Goal: Information Seeking & Learning: Learn about a topic

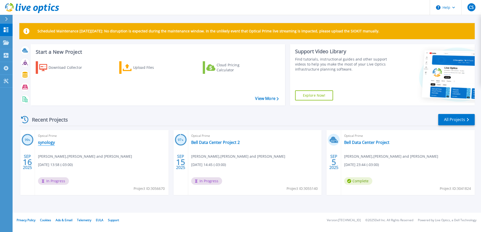
click at [48, 142] on link "synology" at bounding box center [46, 142] width 17 height 5
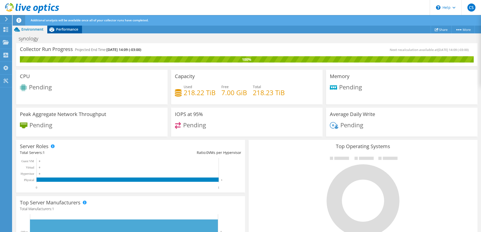
click at [63, 29] on span "Performance" at bounding box center [67, 29] width 22 height 5
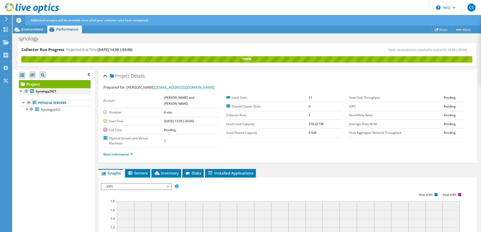
click at [21, 91] on div at bounding box center [21, 90] width 5 height 5
click at [22, 103] on div at bounding box center [23, 102] width 5 height 5
click at [27, 109] on div at bounding box center [26, 108] width 5 height 5
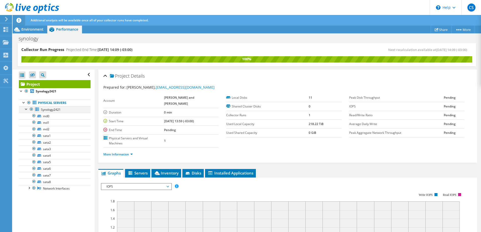
click at [27, 109] on div at bounding box center [26, 108] width 5 height 5
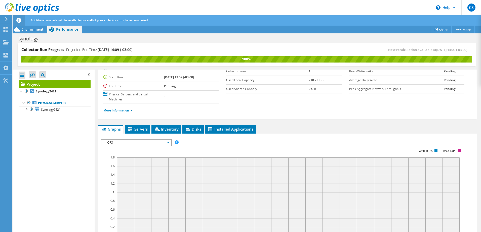
scroll to position [126, 0]
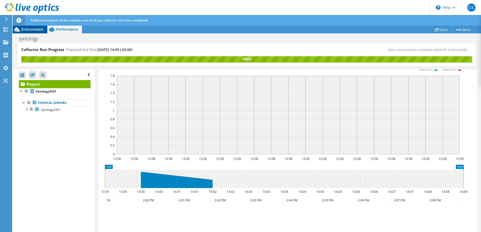
click at [34, 29] on span "Environment" at bounding box center [32, 29] width 22 height 5
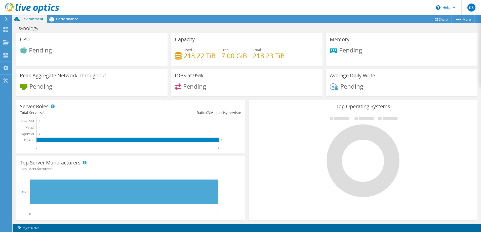
scroll to position [0, 0]
click at [60, 18] on span "Performance" at bounding box center [67, 19] width 22 height 5
click at [69, 20] on span "Performance" at bounding box center [67, 19] width 22 height 5
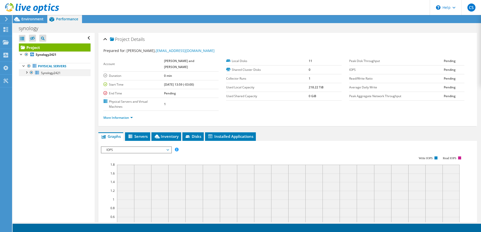
click at [28, 73] on div at bounding box center [26, 72] width 5 height 5
click at [23, 66] on div at bounding box center [23, 65] width 5 height 5
click at [27, 73] on div at bounding box center [26, 72] width 5 height 5
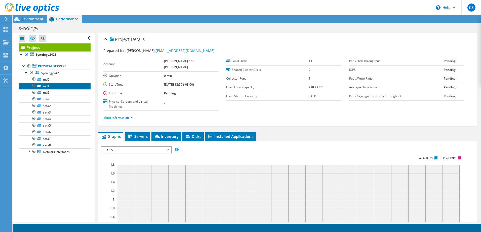
click at [57, 86] on link "md1" at bounding box center [55, 86] width 72 height 7
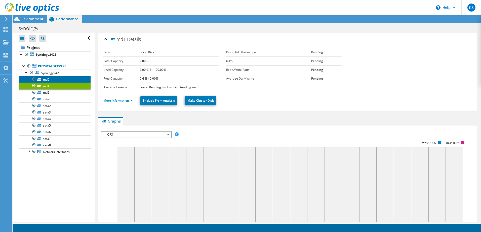
click at [58, 79] on link "md0" at bounding box center [55, 79] width 72 height 7
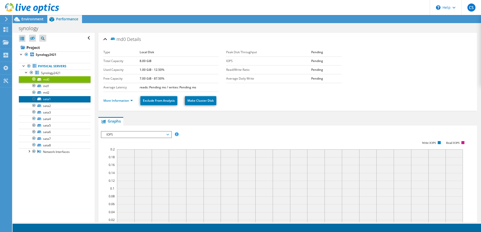
click at [56, 97] on link "sata1" at bounding box center [55, 99] width 72 height 7
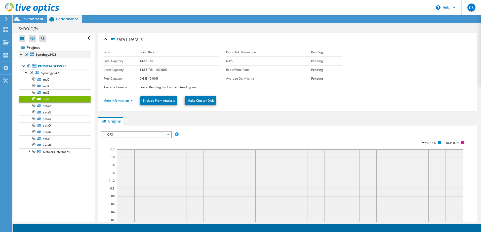
click at [21, 56] on div at bounding box center [21, 54] width 5 height 5
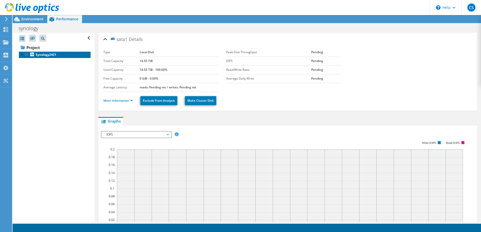
click at [44, 56] on b "Synology2421" at bounding box center [46, 55] width 21 height 4
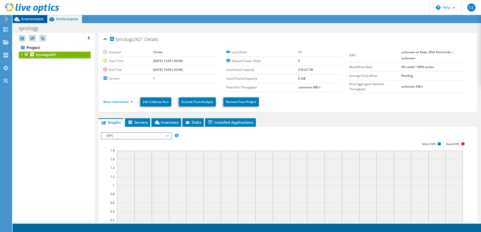
click at [33, 19] on span "Environment" at bounding box center [32, 19] width 22 height 5
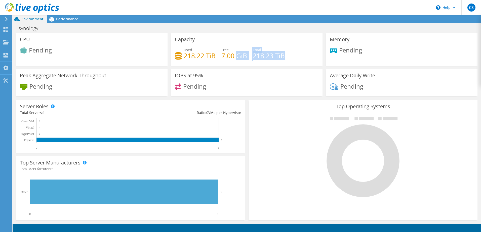
drag, startPoint x: 282, startPoint y: 55, endPoint x: 236, endPoint y: 58, distance: 45.4
click at [236, 58] on div "Used 218.22 TiB Free 7.00 GiB Total 218.23 TiB" at bounding box center [247, 55] width 144 height 16
click at [284, 89] on div "Pending" at bounding box center [247, 88] width 144 height 11
click at [65, 20] on span "Performance" at bounding box center [67, 19] width 22 height 5
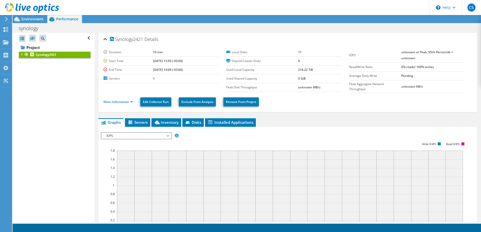
click at [23, 54] on div at bounding box center [21, 54] width 5 height 5
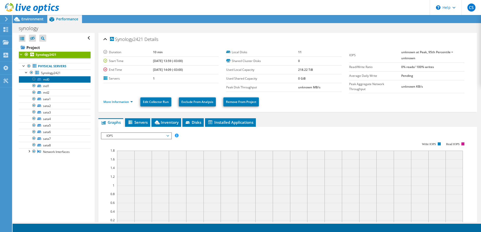
click at [47, 80] on link "md0" at bounding box center [55, 79] width 72 height 7
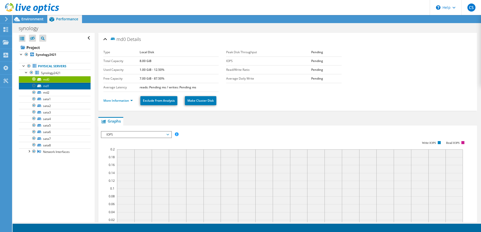
click at [46, 87] on link "md1" at bounding box center [55, 86] width 72 height 7
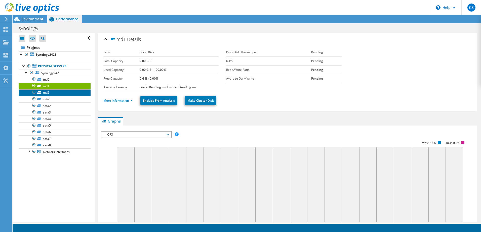
click at [46, 92] on link "md2" at bounding box center [55, 93] width 72 height 7
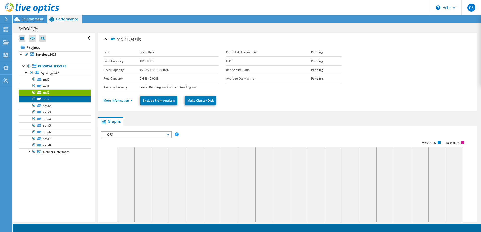
click at [48, 99] on link "sata1" at bounding box center [55, 99] width 72 height 7
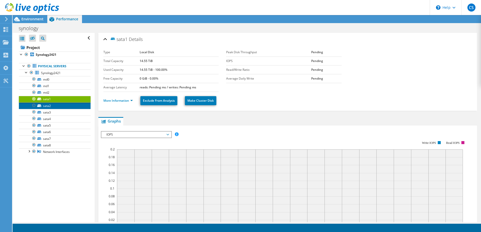
click at [47, 105] on link "sata2" at bounding box center [55, 106] width 72 height 7
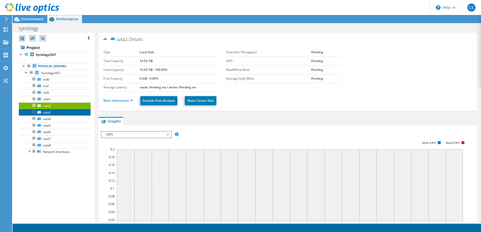
click at [47, 114] on link "sata3" at bounding box center [55, 112] width 72 height 7
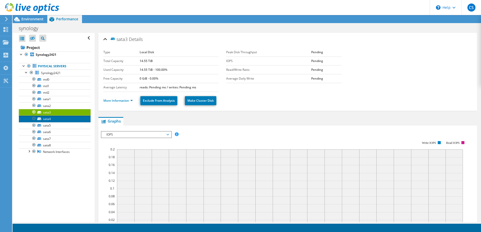
click at [47, 118] on link "sata4" at bounding box center [55, 119] width 72 height 7
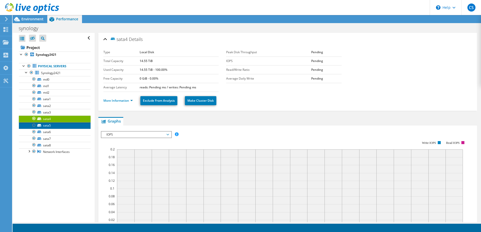
click at [47, 128] on link "sata5" at bounding box center [55, 125] width 72 height 7
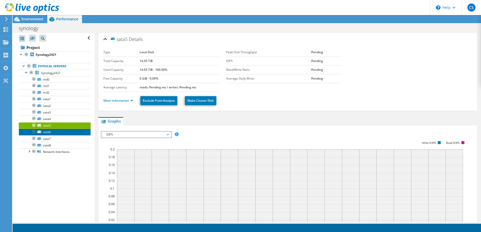
click at [47, 132] on link "sata6" at bounding box center [55, 132] width 72 height 7
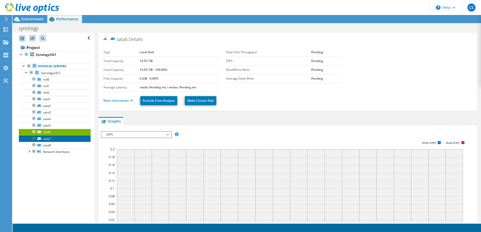
click at [46, 138] on link "sata7" at bounding box center [55, 139] width 72 height 7
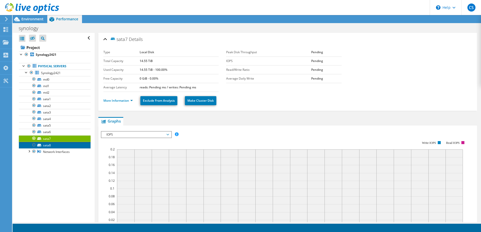
click at [49, 147] on link "sata8" at bounding box center [55, 145] width 72 height 7
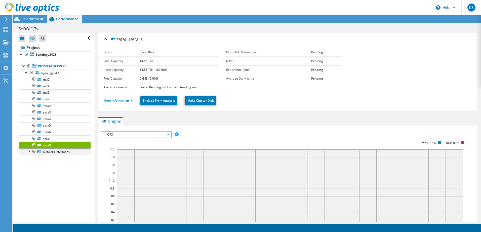
click at [28, 152] on div at bounding box center [28, 151] width 5 height 5
click at [51, 160] on link "eth3" at bounding box center [55, 158] width 72 height 7
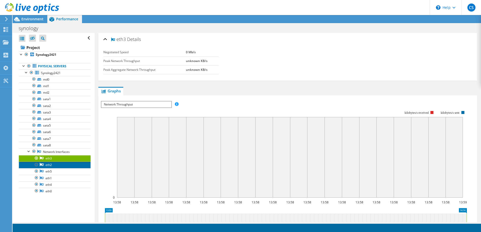
click at [50, 165] on link "eth2" at bounding box center [55, 165] width 72 height 7
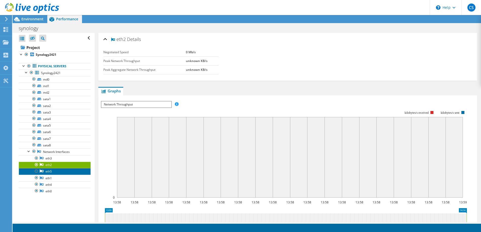
click at [50, 172] on link "eth5" at bounding box center [55, 172] width 72 height 7
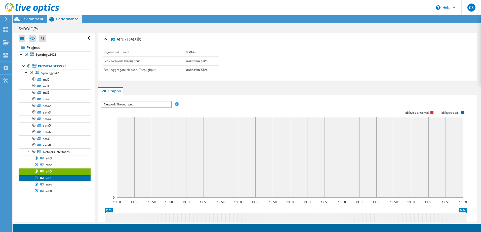
click at [49, 178] on link "eth1" at bounding box center [55, 178] width 72 height 7
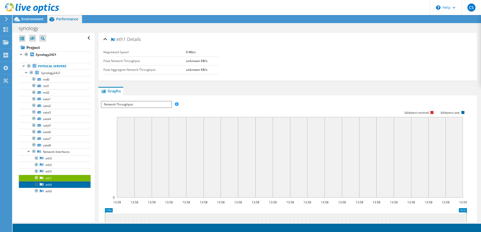
click at [50, 185] on link "eth4" at bounding box center [55, 185] width 72 height 7
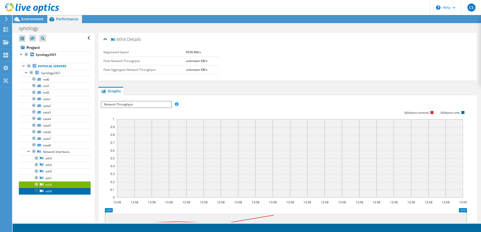
click at [51, 191] on link "eth0" at bounding box center [55, 191] width 72 height 7
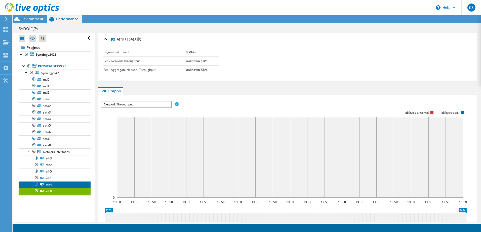
click at [51, 185] on link "eth4" at bounding box center [55, 185] width 72 height 7
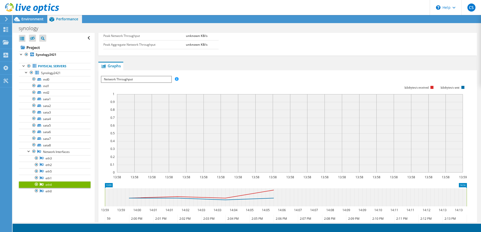
scroll to position [50, 0]
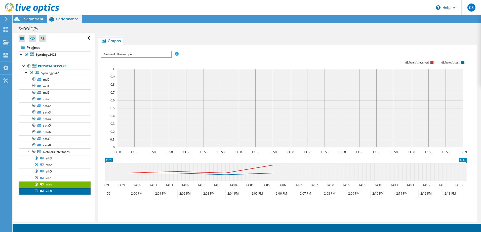
click at [59, 192] on link "eth0" at bounding box center [55, 191] width 72 height 7
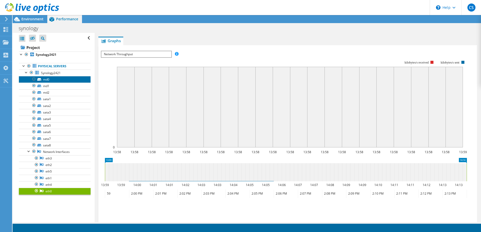
click at [51, 82] on link "md0" at bounding box center [55, 79] width 72 height 7
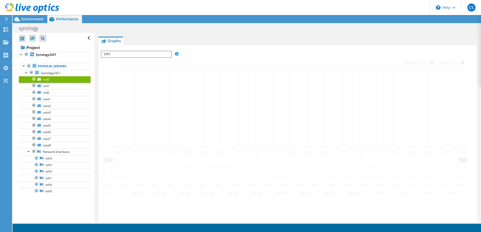
scroll to position [80, 0]
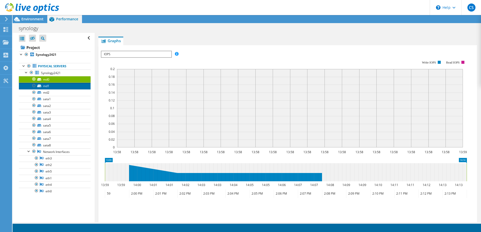
click at [51, 85] on link "md1" at bounding box center [55, 86] width 72 height 7
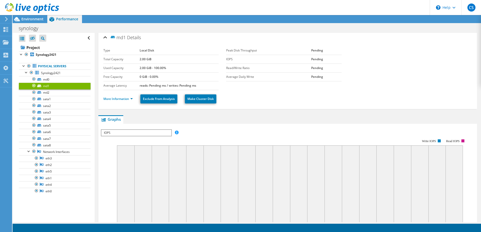
scroll to position [0, 0]
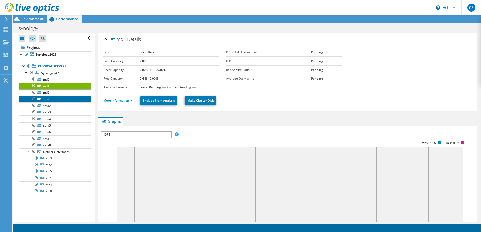
click at [49, 100] on link "sata1" at bounding box center [55, 99] width 72 height 7
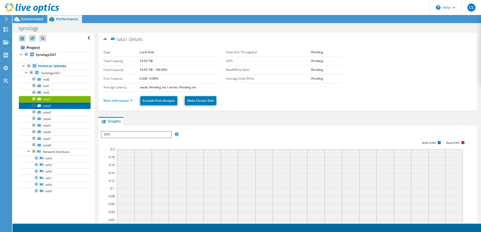
click at [48, 107] on link "sata2" at bounding box center [55, 106] width 72 height 7
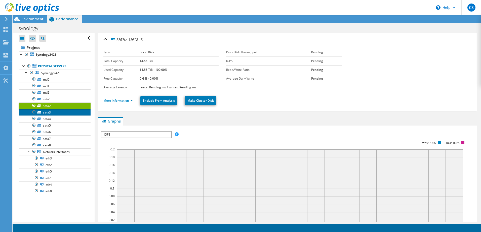
click at [49, 114] on link "sata3" at bounding box center [55, 112] width 72 height 7
